Goal: Navigation & Orientation: Find specific page/section

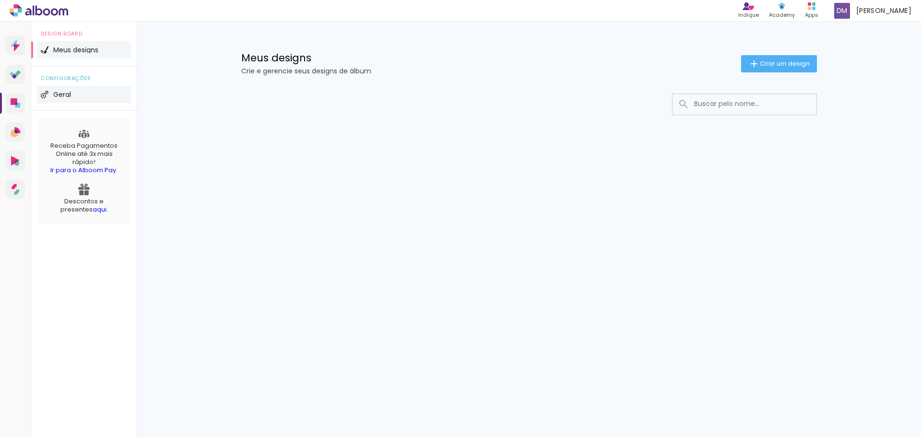
click at [77, 94] on li "Geral" at bounding box center [84, 94] width 94 height 17
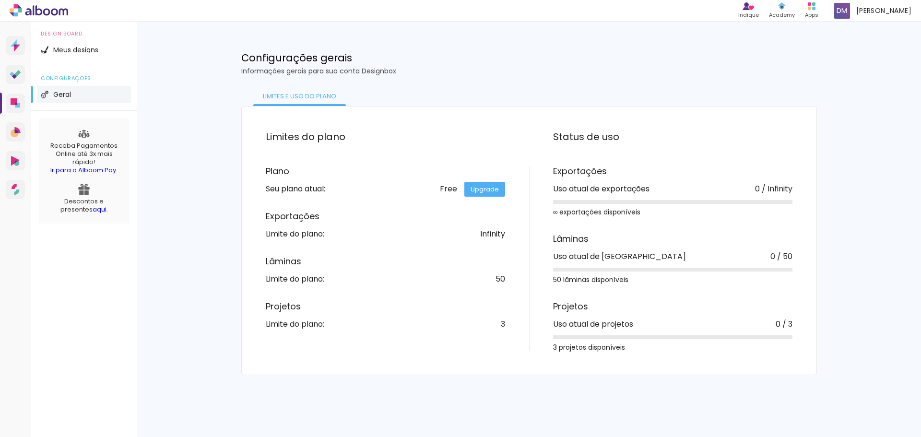
click at [77, 94] on li "Geral" at bounding box center [84, 94] width 94 height 17
click at [82, 82] on div "configurações Geral" at bounding box center [84, 88] width 106 height 45
click at [91, 50] on span "Meus designs" at bounding box center [75, 50] width 45 height 7
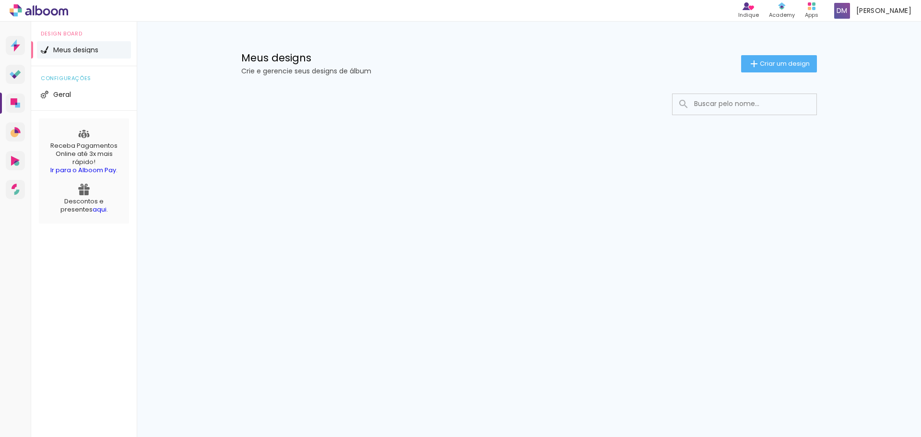
click at [91, 50] on span "Meus designs" at bounding box center [75, 50] width 45 height 7
click at [346, 68] on p "Crie e gerencie seus designs de álbum" at bounding box center [491, 71] width 500 height 7
click at [3, 102] on div "Prosite Website + Landing pages Proof Sistema de seleção e venda de fotos Desig…" at bounding box center [15, 240] width 31 height 437
click at [6, 102] on link "Designbox Diagramação de álbuns" at bounding box center [15, 103] width 19 height 19
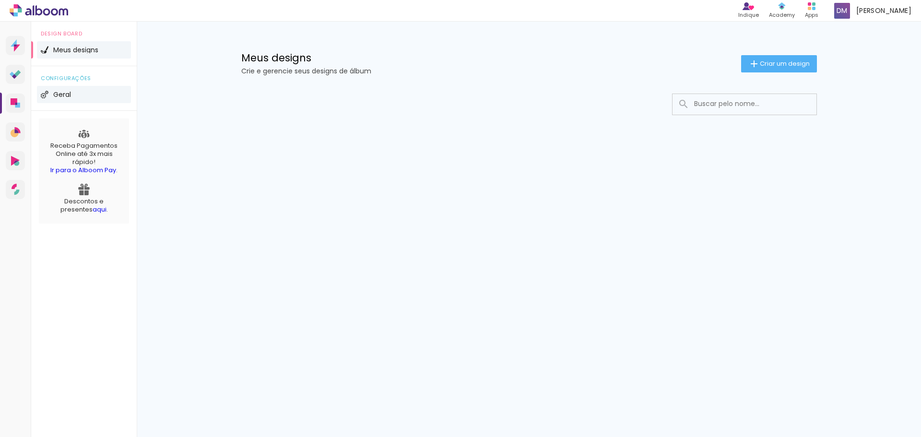
click at [83, 95] on li "Geral" at bounding box center [84, 94] width 94 height 17
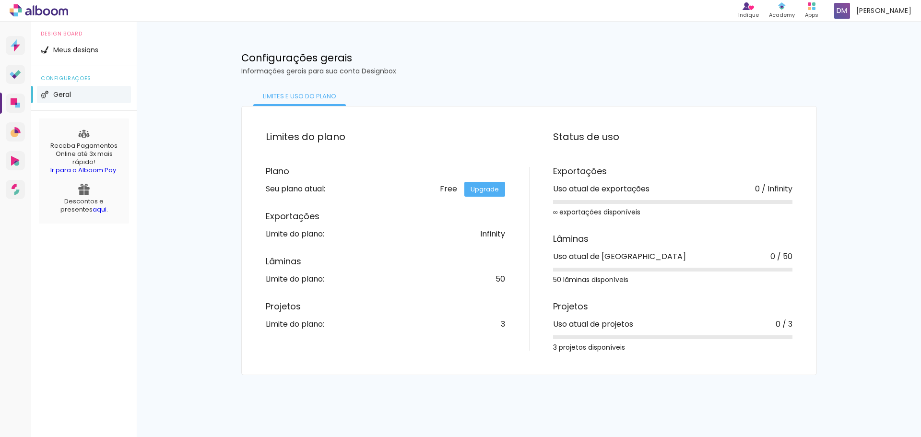
click at [84, 81] on span "configurações" at bounding box center [84, 78] width 86 height 5
click at [75, 90] on li "Geral" at bounding box center [84, 94] width 94 height 17
drag, startPoint x: 78, startPoint y: 75, endPoint x: 82, endPoint y: 59, distance: 15.8
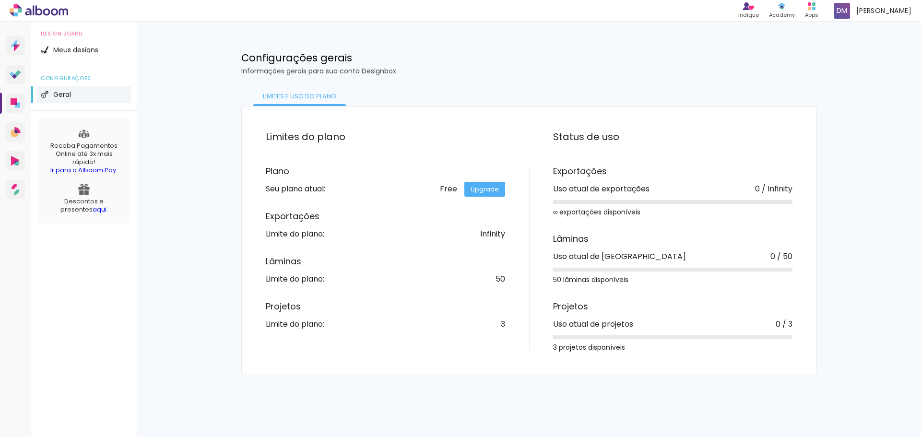
click at [78, 76] on span "configurações" at bounding box center [84, 78] width 86 height 5
click at [85, 52] on span "Meus designs" at bounding box center [75, 50] width 45 height 7
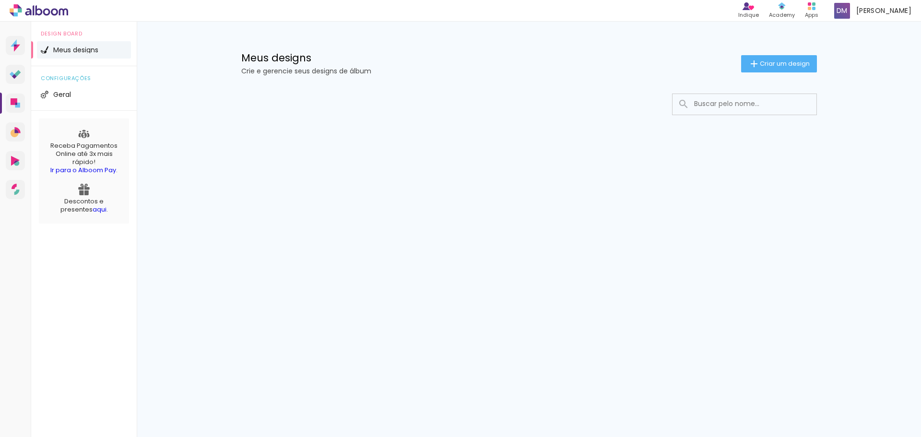
click at [85, 52] on span "Meus designs" at bounding box center [75, 50] width 45 height 7
click at [862, 9] on div "[PERSON_NAME]" at bounding box center [872, 10] width 85 height 19
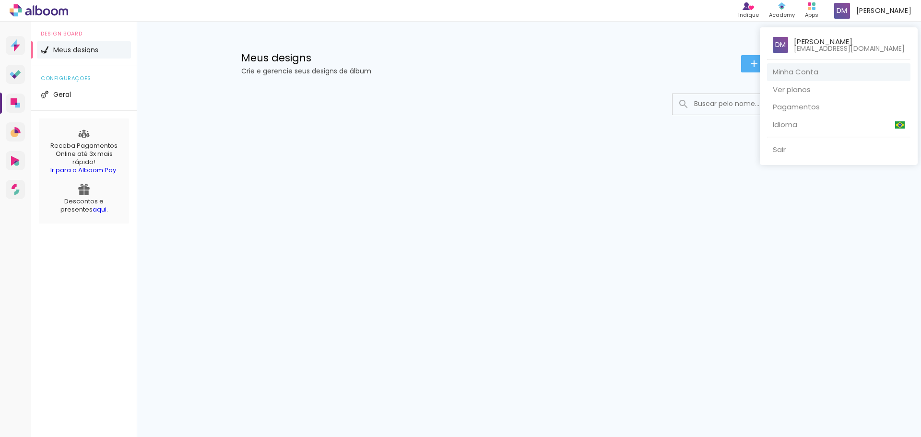
click at [831, 75] on link "Minha Conta" at bounding box center [838, 72] width 143 height 18
